Goal: Check status

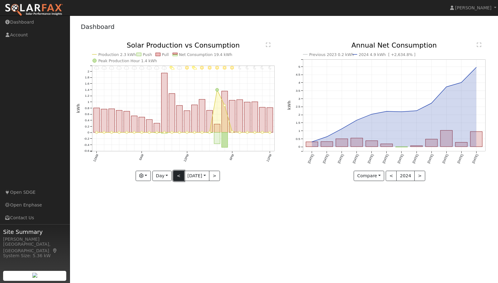
click at [178, 175] on button "<" at bounding box center [178, 176] width 11 height 11
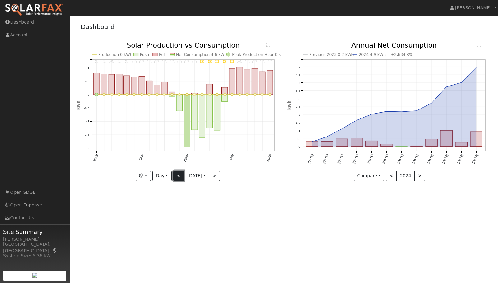
click at [177, 175] on button "<" at bounding box center [178, 176] width 11 height 11
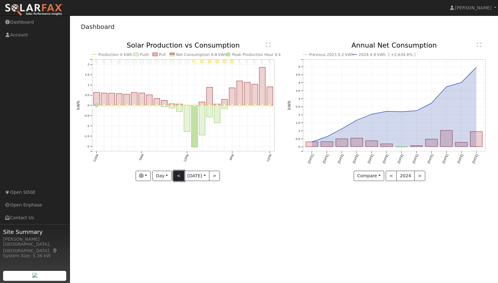
click at [177, 175] on button "<" at bounding box center [178, 176] width 11 height 11
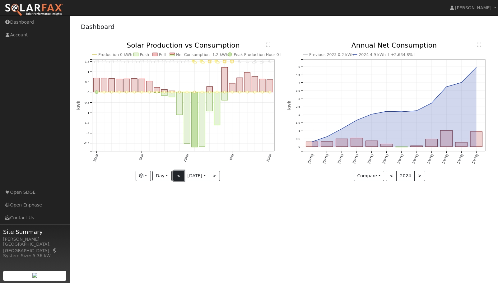
click at [177, 175] on button "<" at bounding box center [178, 176] width 11 height 11
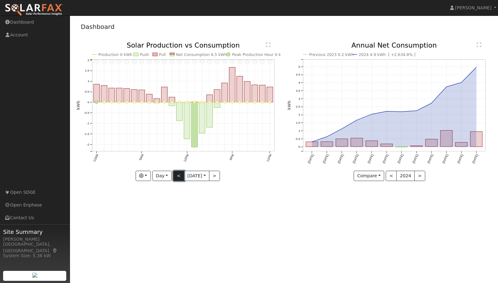
click at [177, 175] on button "<" at bounding box center [178, 176] width 11 height 11
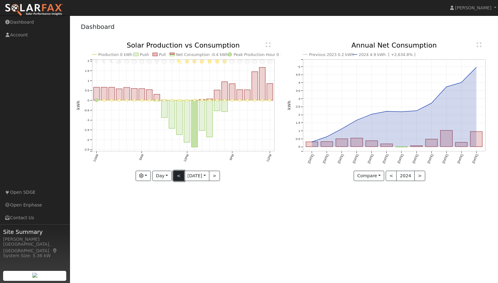
click at [177, 175] on button "<" at bounding box center [178, 176] width 11 height 11
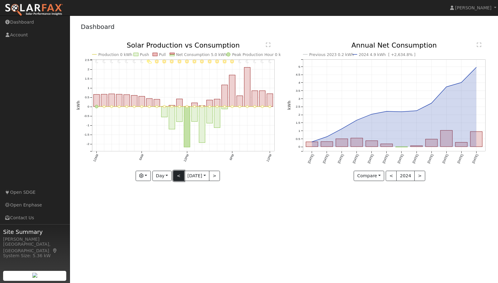
click at [177, 175] on button "<" at bounding box center [178, 176] width 11 height 11
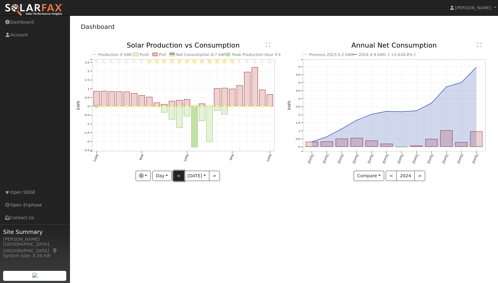
click at [177, 175] on button "<" at bounding box center [178, 176] width 11 height 11
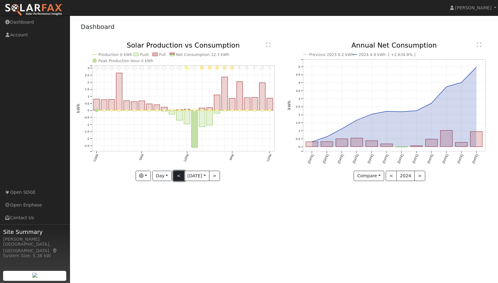
click at [177, 175] on button "<" at bounding box center [178, 176] width 11 height 11
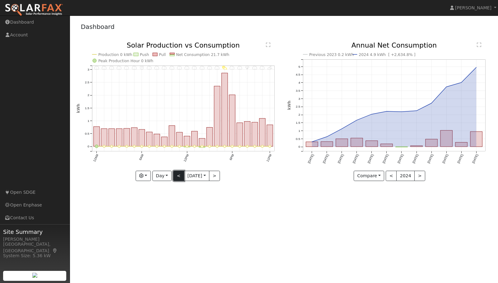
click at [177, 175] on button "<" at bounding box center [178, 176] width 11 height 11
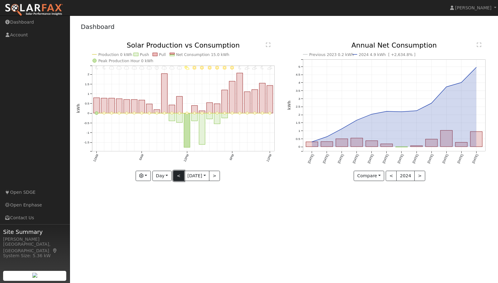
click at [177, 175] on button "<" at bounding box center [178, 176] width 11 height 11
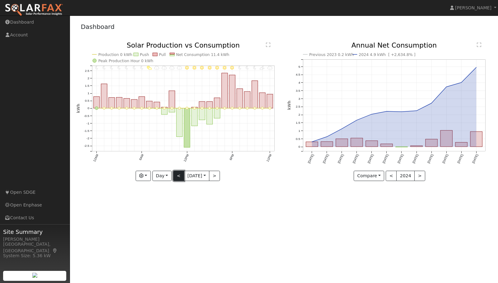
click at [177, 175] on button "<" at bounding box center [178, 176] width 11 height 11
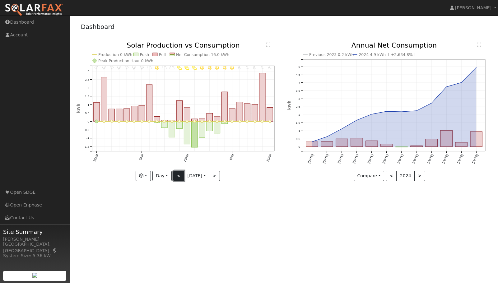
click at [177, 175] on button "<" at bounding box center [178, 176] width 11 height 11
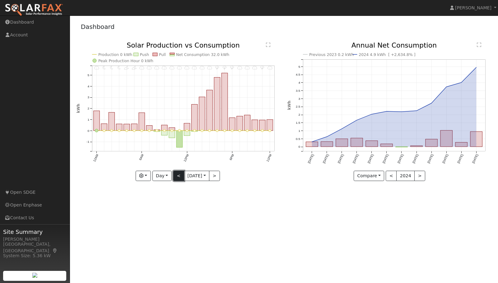
click at [177, 175] on button "<" at bounding box center [178, 176] width 11 height 11
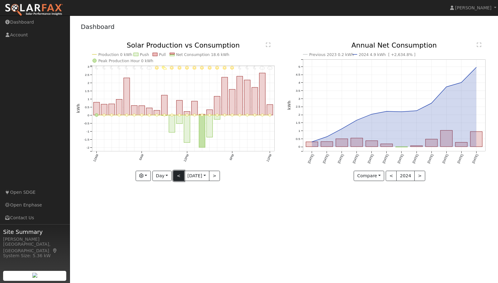
click at [177, 175] on button "<" at bounding box center [178, 176] width 11 height 11
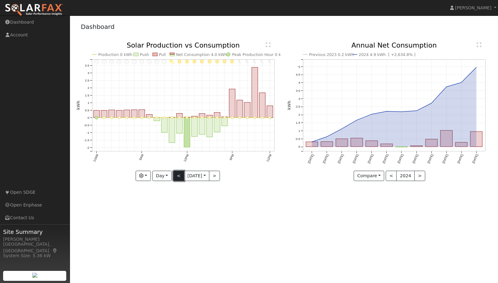
click at [177, 175] on button "<" at bounding box center [178, 176] width 11 height 11
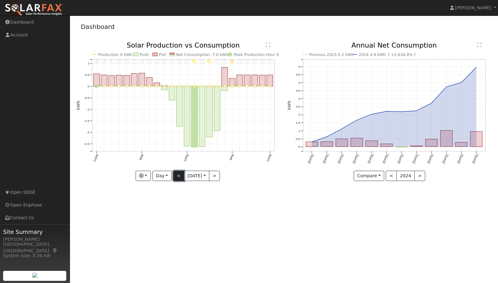
click at [177, 175] on button "<" at bounding box center [178, 176] width 11 height 11
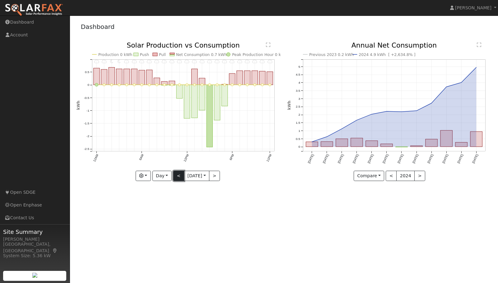
click at [177, 175] on button "<" at bounding box center [178, 176] width 11 height 11
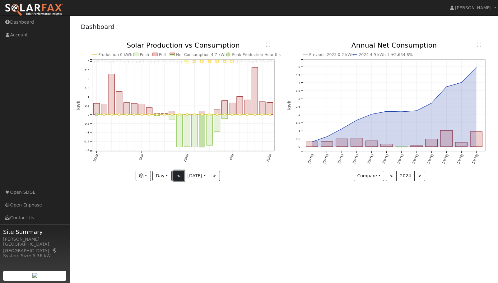
click at [177, 175] on button "<" at bounding box center [178, 176] width 11 height 11
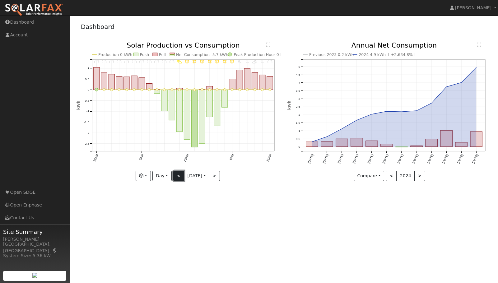
click at [177, 175] on button "<" at bounding box center [178, 176] width 11 height 11
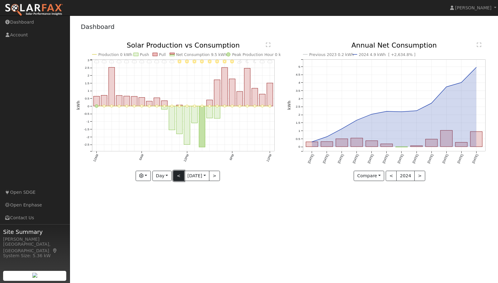
click at [177, 175] on button "<" at bounding box center [178, 176] width 11 height 11
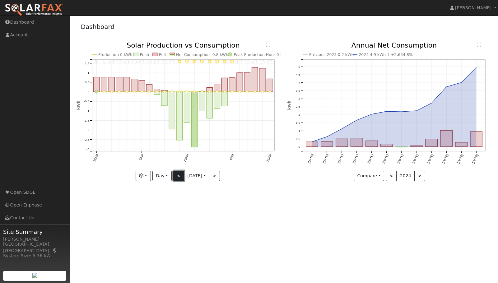
click at [177, 175] on button "<" at bounding box center [178, 176] width 11 height 11
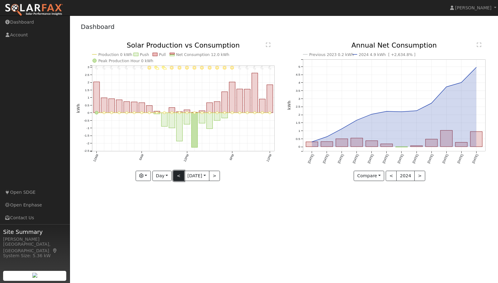
click at [177, 175] on button "<" at bounding box center [178, 176] width 11 height 11
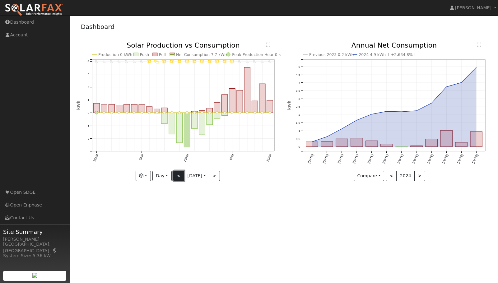
click at [177, 175] on button "<" at bounding box center [178, 176] width 11 height 11
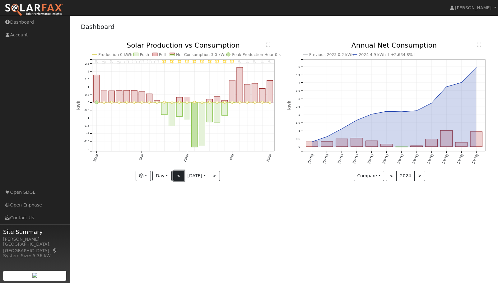
click at [177, 175] on button "<" at bounding box center [178, 176] width 11 height 11
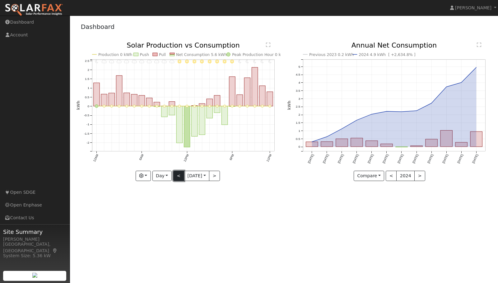
click at [177, 175] on button "<" at bounding box center [178, 176] width 11 height 11
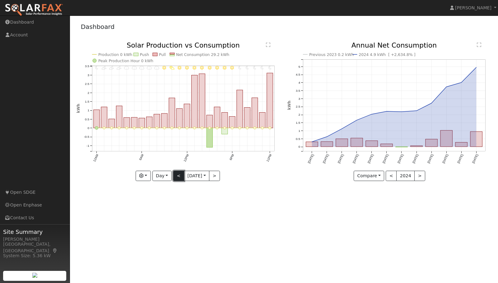
click at [177, 175] on button "<" at bounding box center [178, 176] width 11 height 11
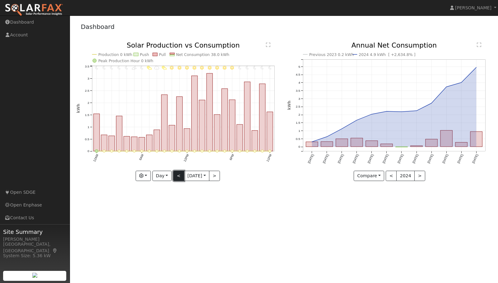
click at [177, 175] on button "<" at bounding box center [178, 176] width 11 height 11
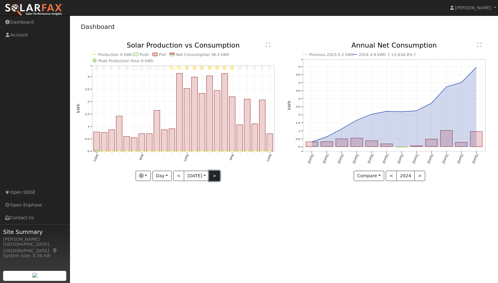
click at [217, 177] on button ">" at bounding box center [214, 176] width 11 height 11
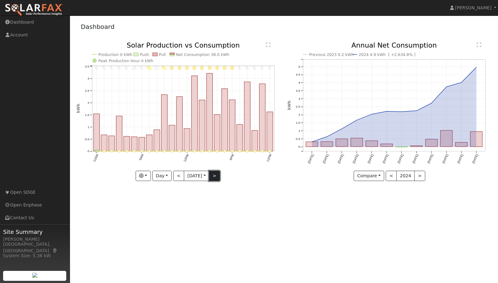
click at [216, 177] on button ">" at bounding box center [214, 176] width 11 height 11
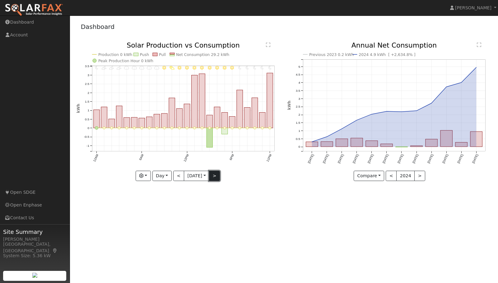
click at [214, 176] on button ">" at bounding box center [214, 176] width 11 height 11
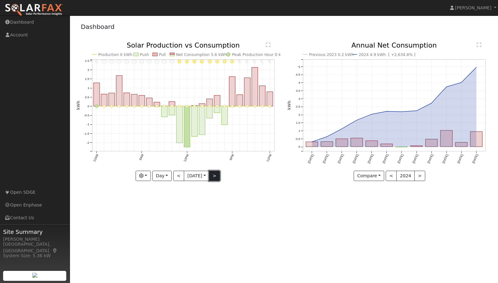
click at [214, 176] on button ">" at bounding box center [214, 176] width 11 height 11
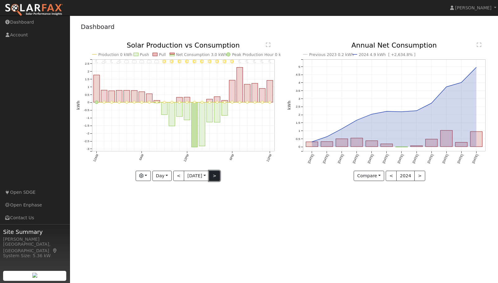
click at [214, 176] on button ">" at bounding box center [214, 176] width 11 height 11
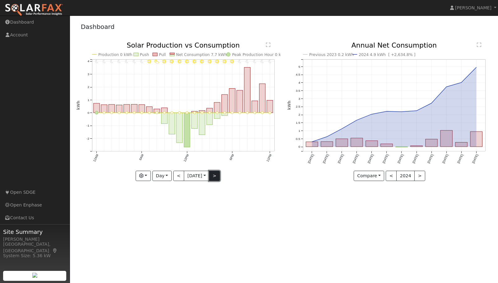
click at [214, 176] on button ">" at bounding box center [214, 176] width 11 height 11
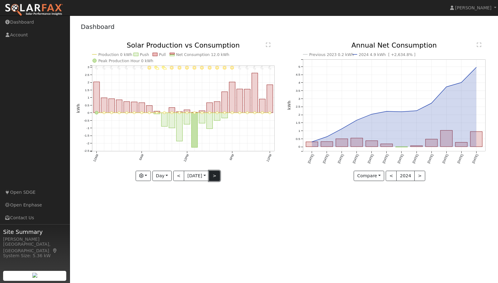
click at [214, 176] on button ">" at bounding box center [214, 176] width 11 height 11
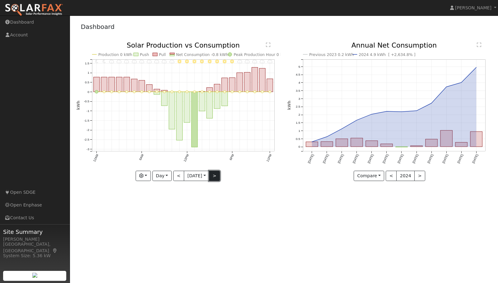
click at [214, 176] on button ">" at bounding box center [214, 176] width 11 height 11
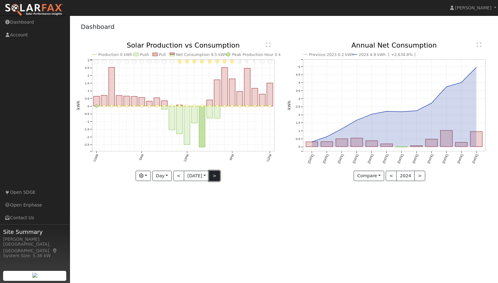
click at [214, 176] on button ">" at bounding box center [214, 176] width 11 height 11
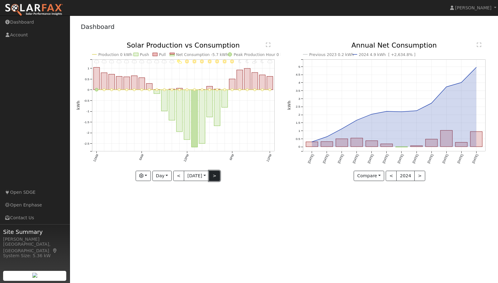
click at [214, 176] on button ">" at bounding box center [214, 176] width 11 height 11
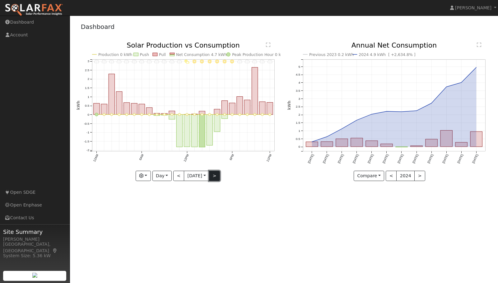
click at [214, 176] on button ">" at bounding box center [214, 176] width 11 height 11
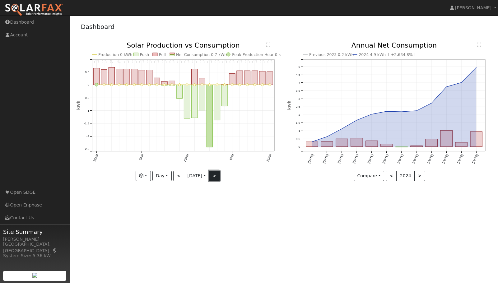
click at [214, 176] on button ">" at bounding box center [214, 176] width 11 height 11
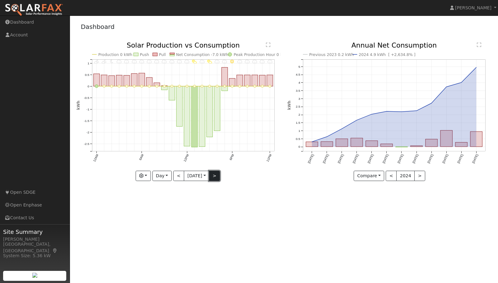
click at [214, 176] on button ">" at bounding box center [214, 176] width 11 height 11
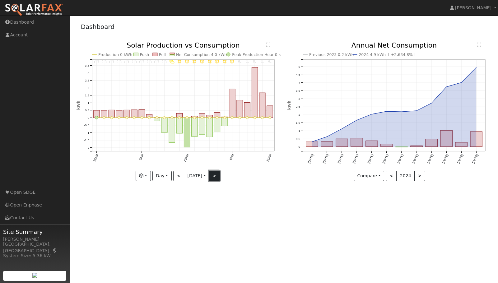
click at [214, 176] on button ">" at bounding box center [214, 176] width 11 height 11
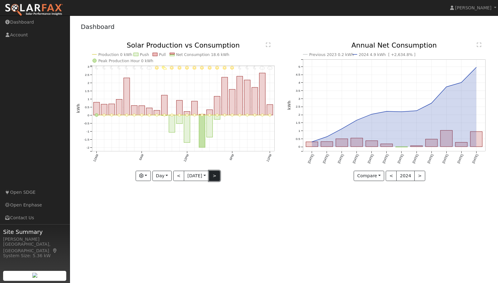
click at [214, 176] on button ">" at bounding box center [214, 176] width 11 height 11
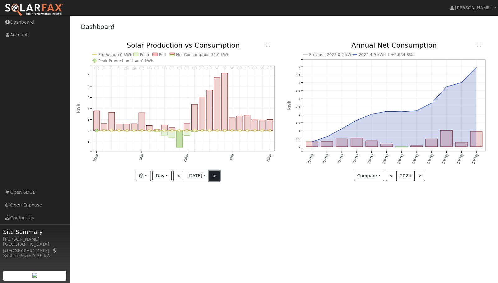
click at [214, 176] on button ">" at bounding box center [214, 176] width 11 height 11
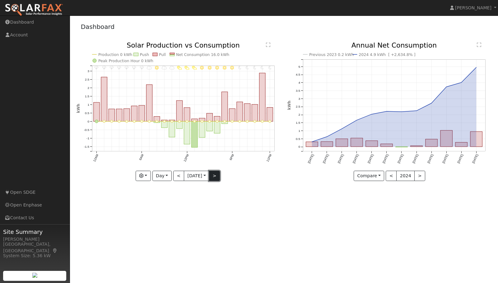
click at [214, 176] on button ">" at bounding box center [214, 176] width 11 height 11
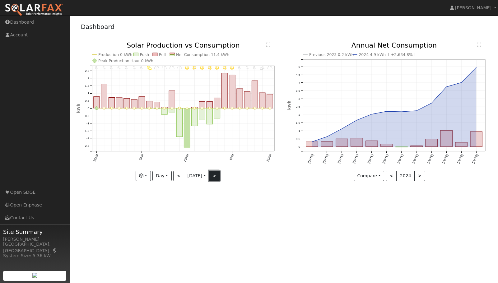
click at [214, 176] on button ">" at bounding box center [214, 176] width 11 height 11
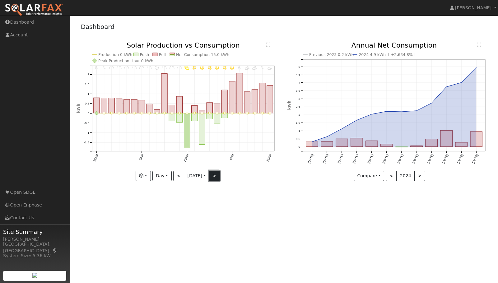
click at [214, 176] on button ">" at bounding box center [214, 176] width 11 height 11
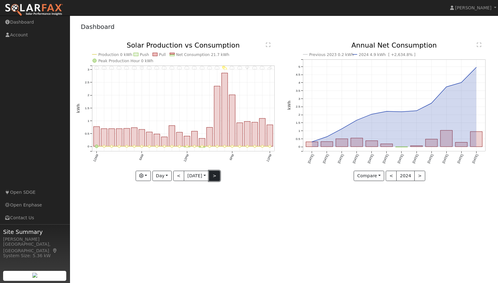
click at [216, 175] on button ">" at bounding box center [214, 176] width 11 height 11
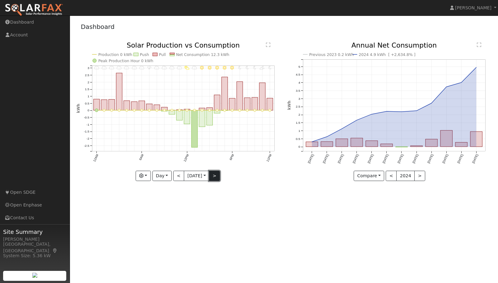
click at [214, 173] on button ">" at bounding box center [214, 176] width 11 height 11
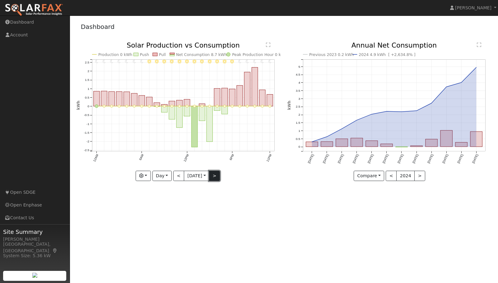
click at [214, 173] on button ">" at bounding box center [214, 176] width 11 height 11
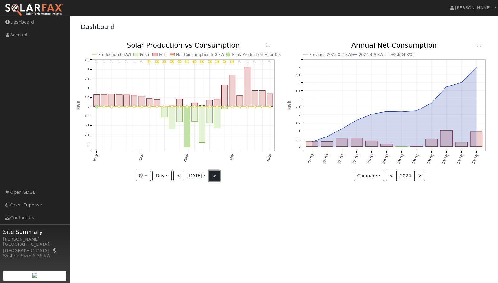
click at [214, 173] on button ">" at bounding box center [214, 176] width 11 height 11
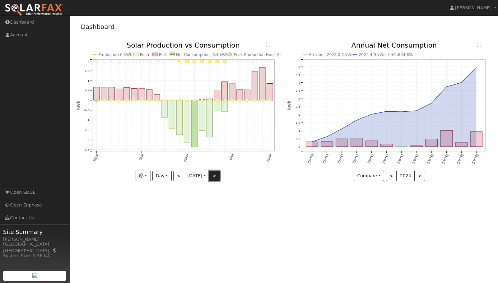
click at [214, 173] on button ">" at bounding box center [214, 176] width 11 height 11
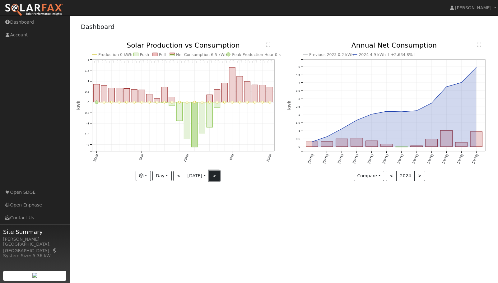
click at [214, 173] on button ">" at bounding box center [214, 176] width 11 height 11
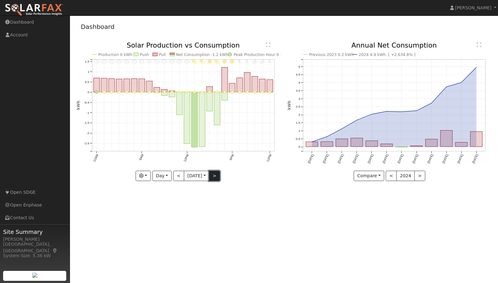
click at [214, 173] on button ">" at bounding box center [214, 176] width 11 height 11
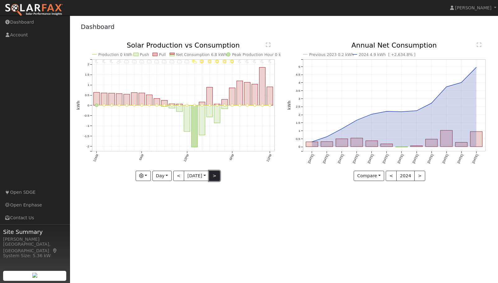
click at [214, 173] on button ">" at bounding box center [214, 176] width 11 height 11
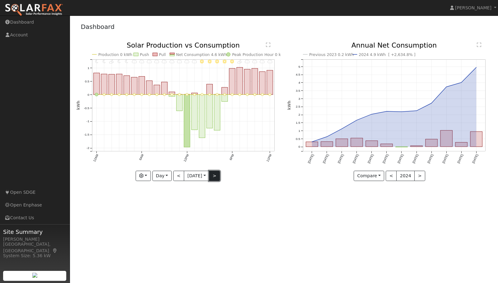
click at [214, 173] on button ">" at bounding box center [214, 176] width 11 height 11
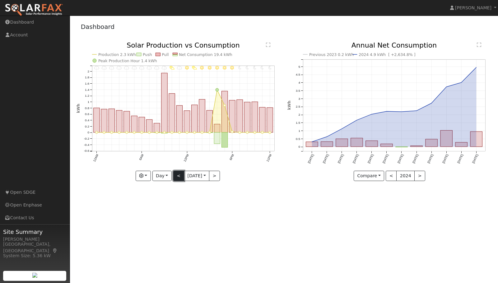
click at [180, 174] on button "<" at bounding box center [178, 176] width 11 height 11
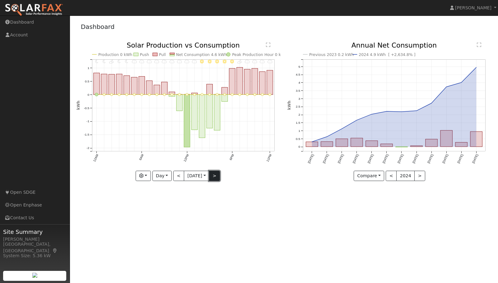
click at [216, 175] on button ">" at bounding box center [214, 176] width 11 height 11
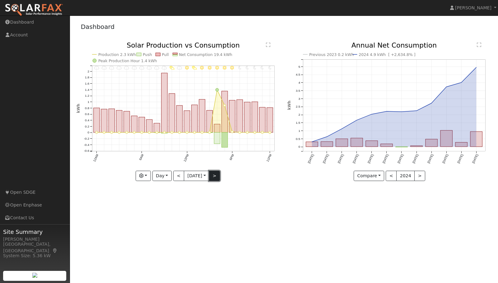
click at [216, 175] on button ">" at bounding box center [214, 176] width 11 height 11
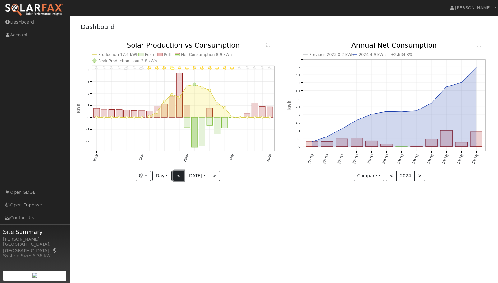
click at [174, 175] on button "<" at bounding box center [178, 176] width 11 height 11
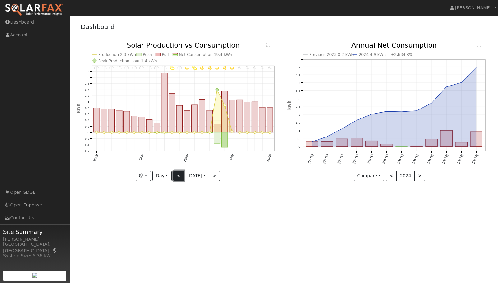
click at [174, 175] on button "<" at bounding box center [178, 176] width 11 height 11
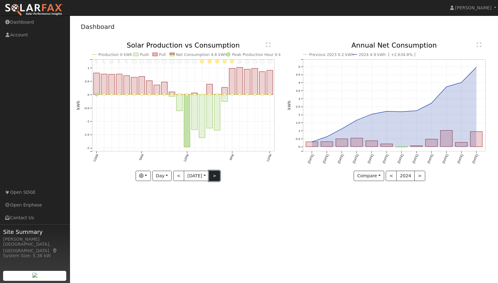
click at [216, 175] on button ">" at bounding box center [214, 176] width 11 height 11
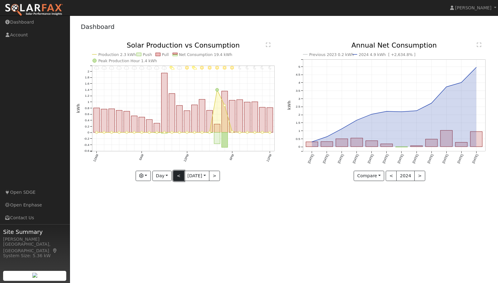
click at [180, 175] on button "<" at bounding box center [178, 176] width 11 height 11
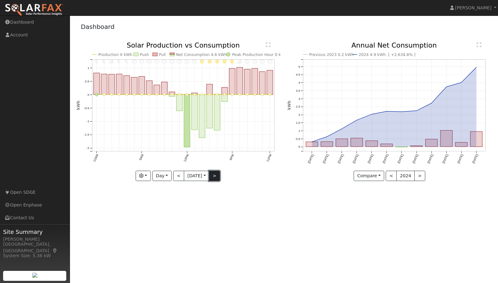
click at [218, 175] on button ">" at bounding box center [214, 176] width 11 height 11
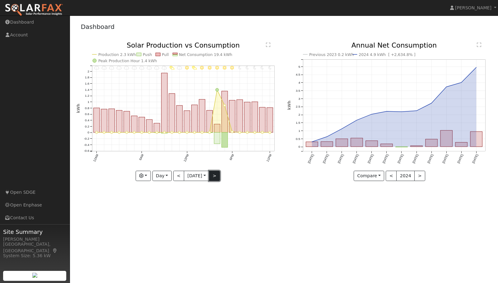
click at [217, 175] on button ">" at bounding box center [214, 176] width 11 height 11
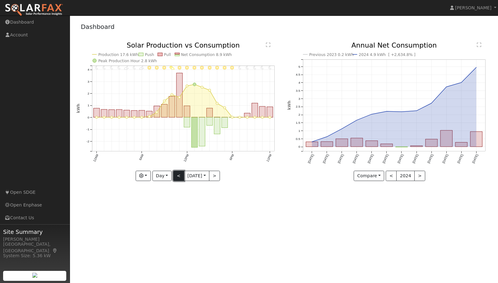
click at [173, 175] on button "<" at bounding box center [178, 176] width 11 height 11
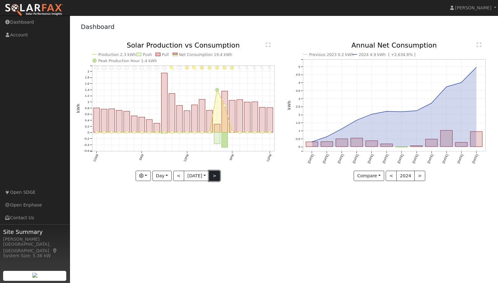
click at [214, 177] on button ">" at bounding box center [214, 176] width 11 height 11
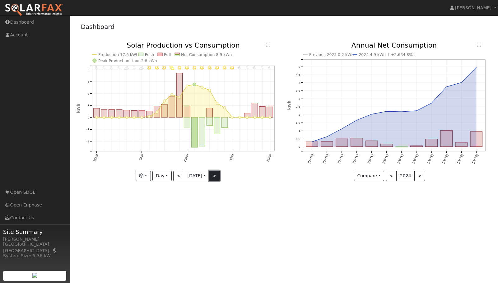
click at [214, 177] on button ">" at bounding box center [214, 176] width 11 height 11
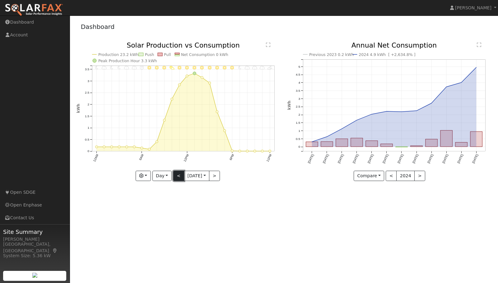
click at [177, 178] on button "<" at bounding box center [178, 176] width 11 height 11
type input "[DATE]"
